Goal: Obtain resource: Download file/media

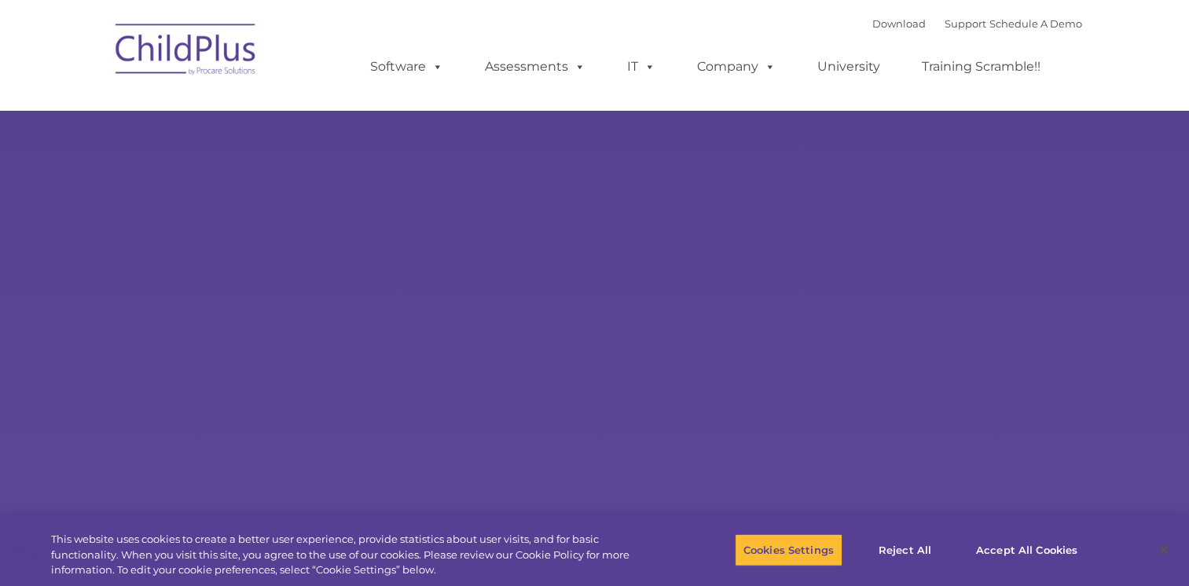
select select "MEDIUM"
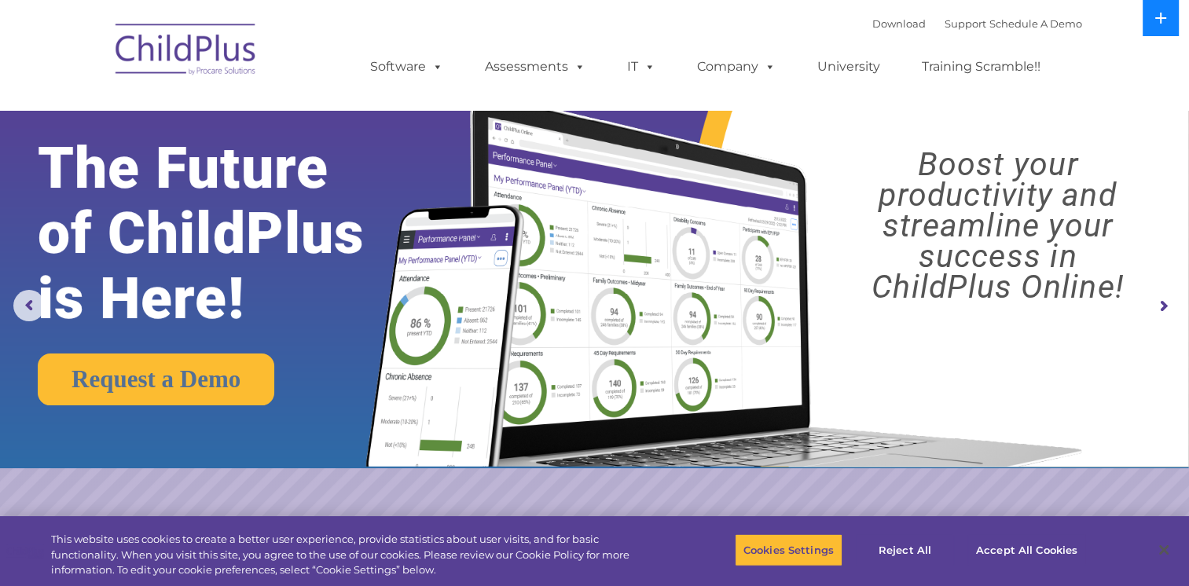
click at [1160, 15] on icon at bounding box center [1160, 18] width 11 height 11
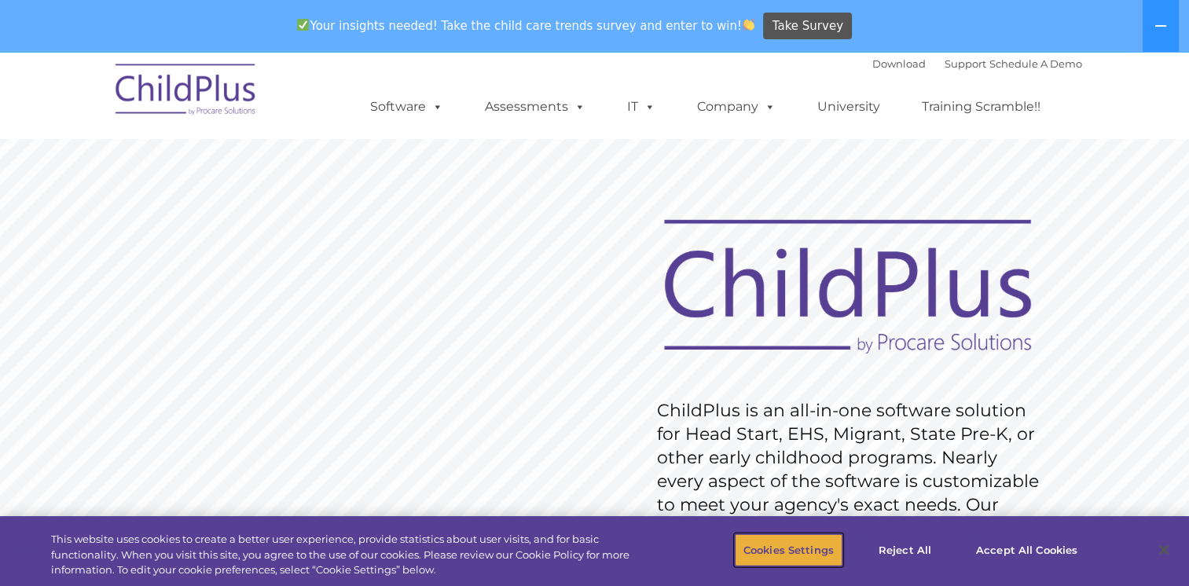
click at [771, 555] on button "Cookies Settings" at bounding box center [789, 550] width 108 height 33
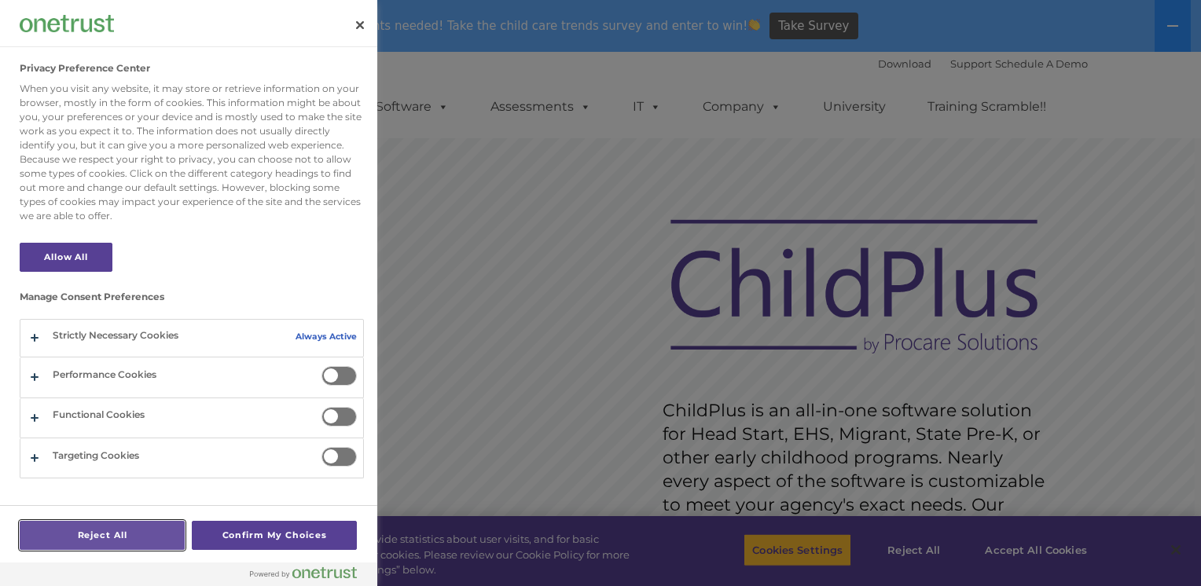
click at [104, 538] on button "Reject All" at bounding box center [102, 535] width 165 height 29
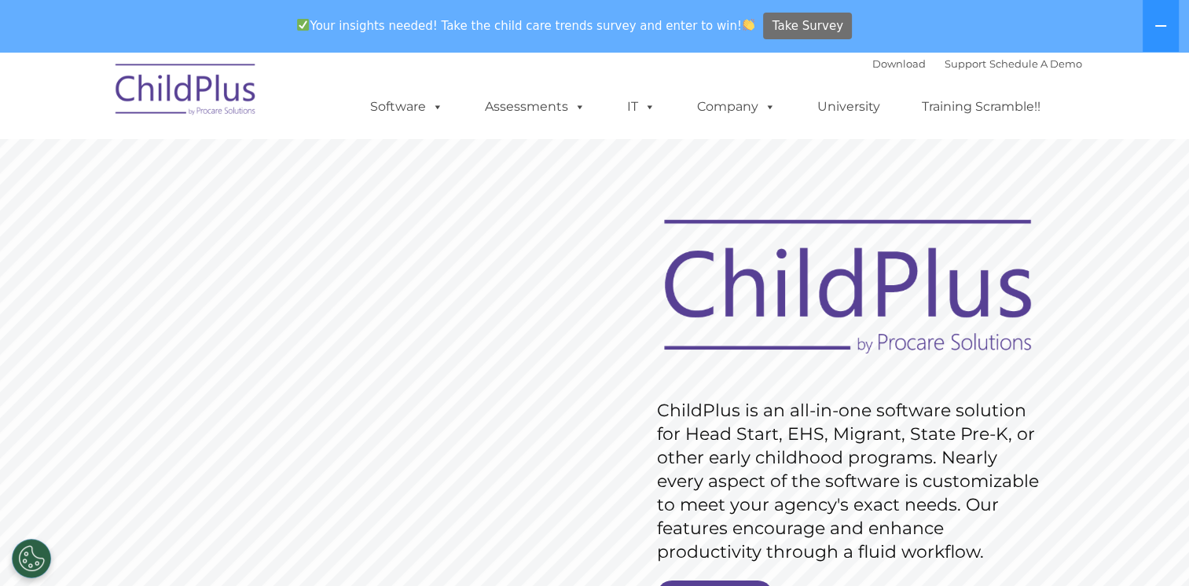
click at [787, 21] on span "Take Survey" at bounding box center [808, 27] width 71 height 28
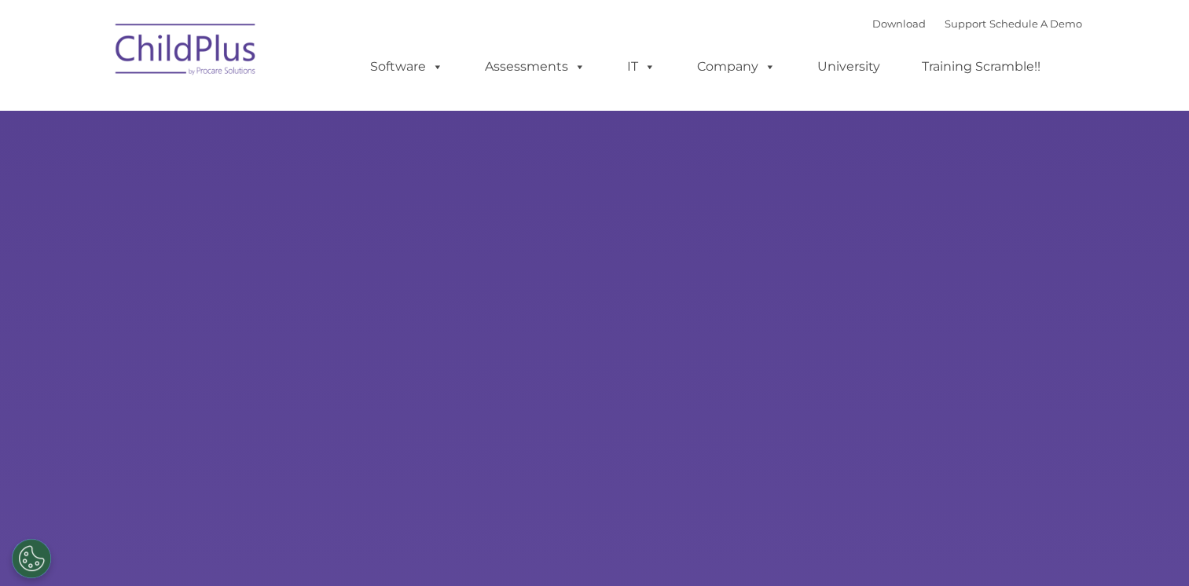
type input ""
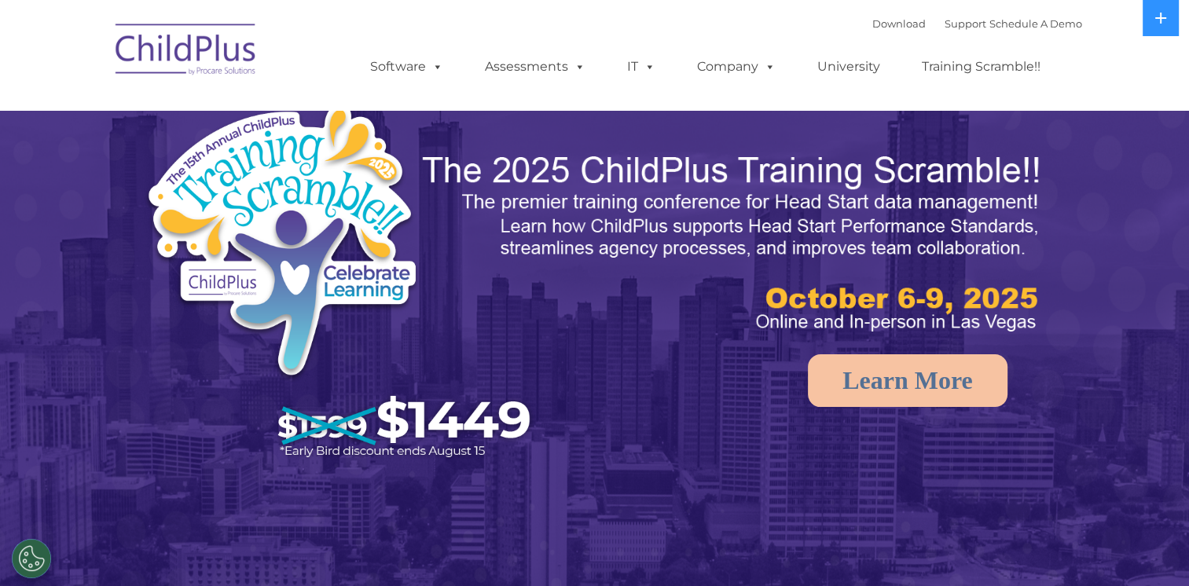
select select "MEDIUM"
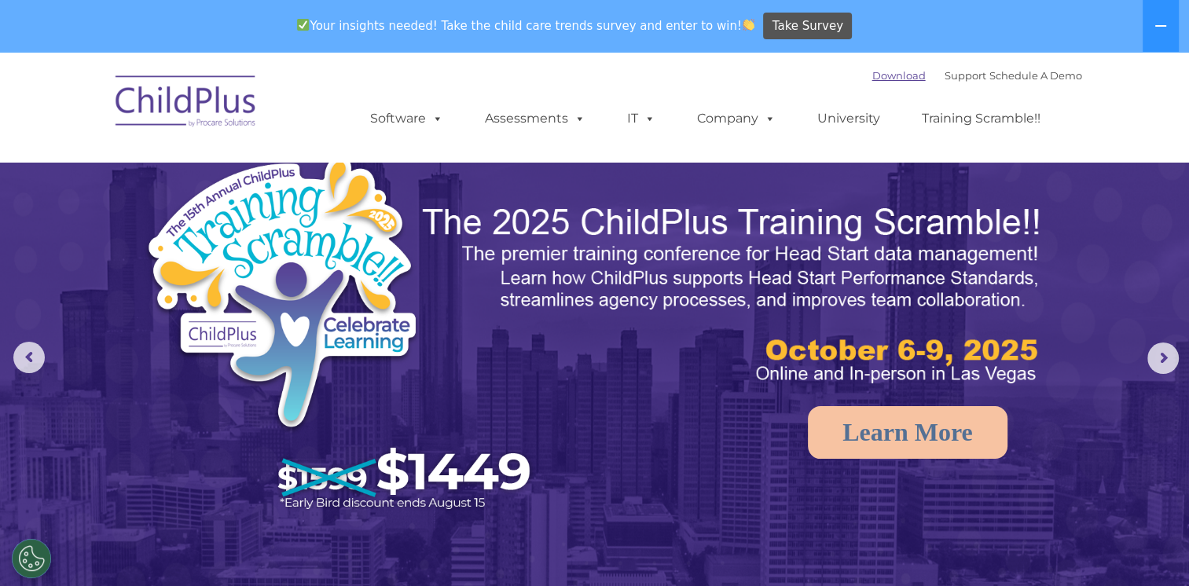
click at [872, 79] on link "Download" at bounding box center [898, 75] width 53 height 13
